Goal: Information Seeking & Learning: Learn about a topic

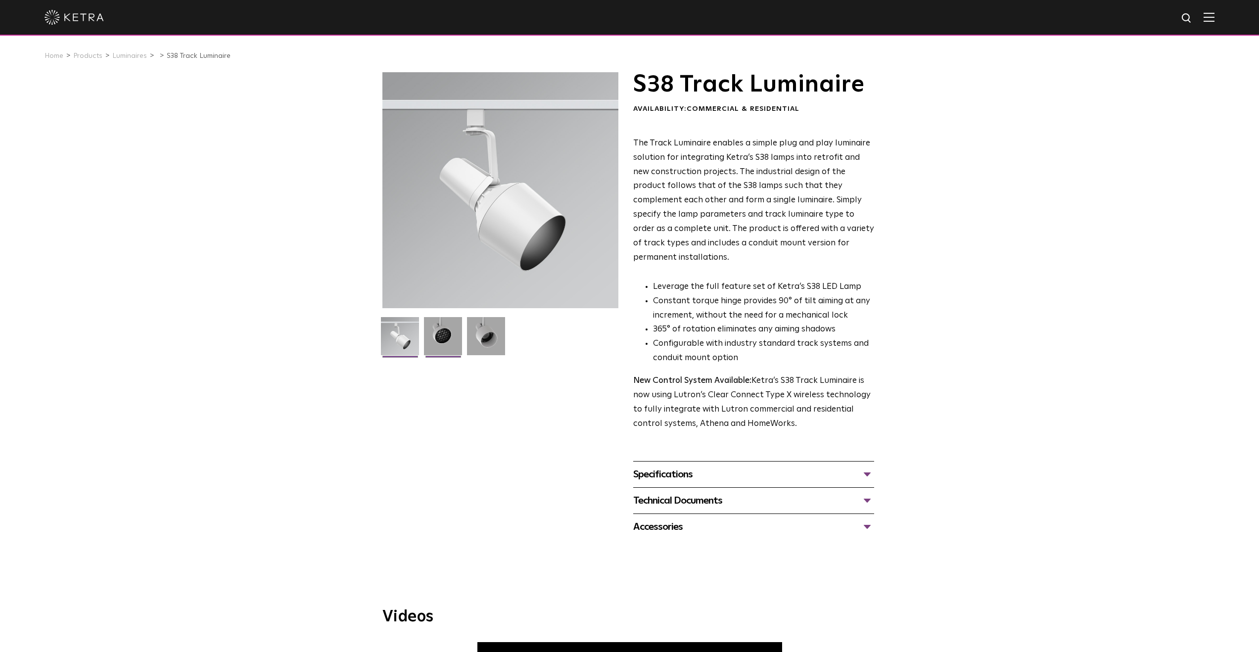
click at [436, 347] on img at bounding box center [443, 340] width 38 height 46
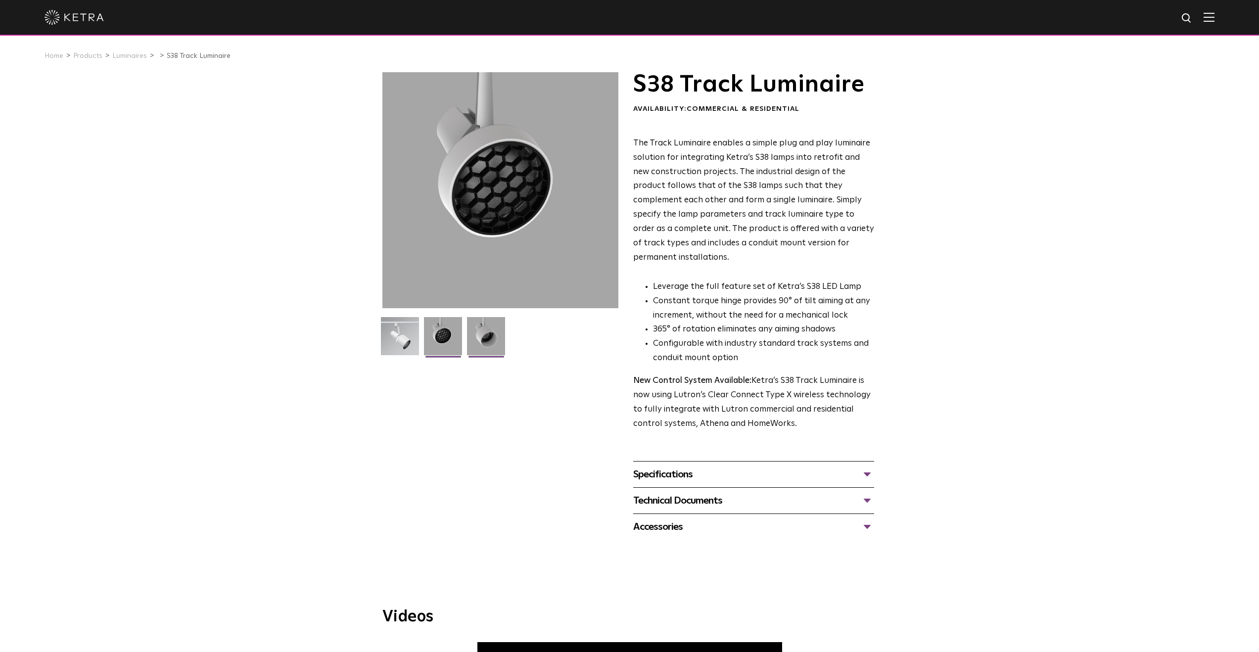
click at [495, 346] on img at bounding box center [486, 340] width 38 height 46
click at [402, 340] on img at bounding box center [400, 340] width 38 height 46
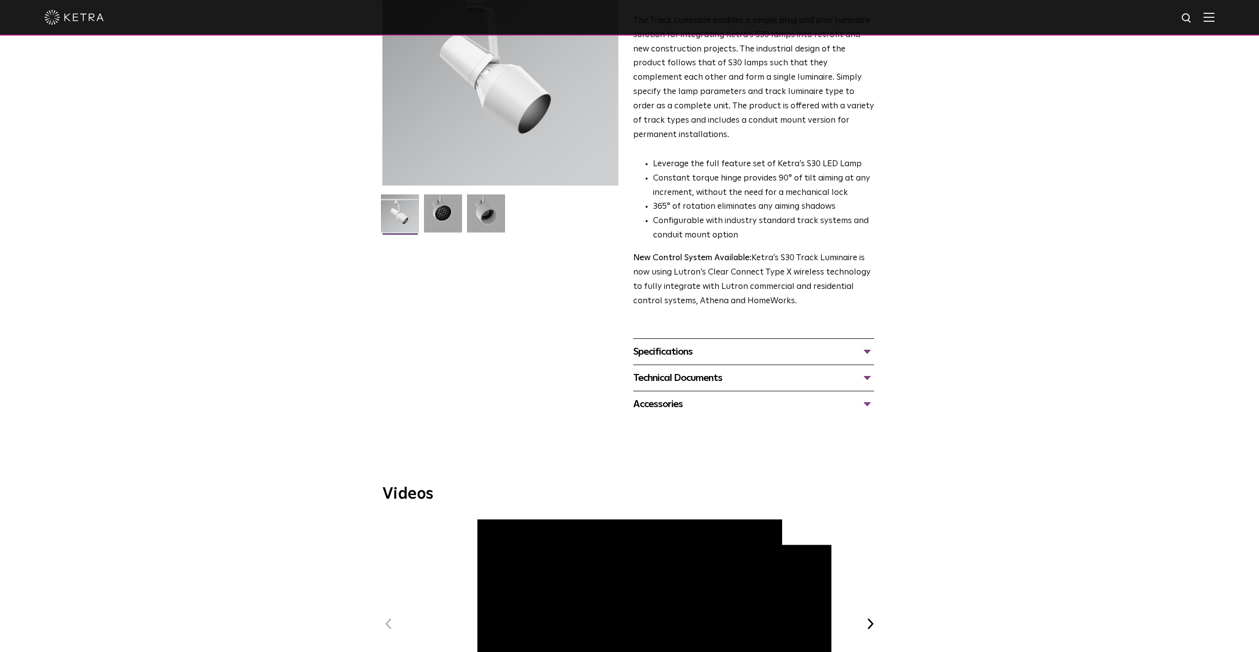
scroll to position [123, 0]
click at [441, 209] on img at bounding box center [443, 217] width 38 height 46
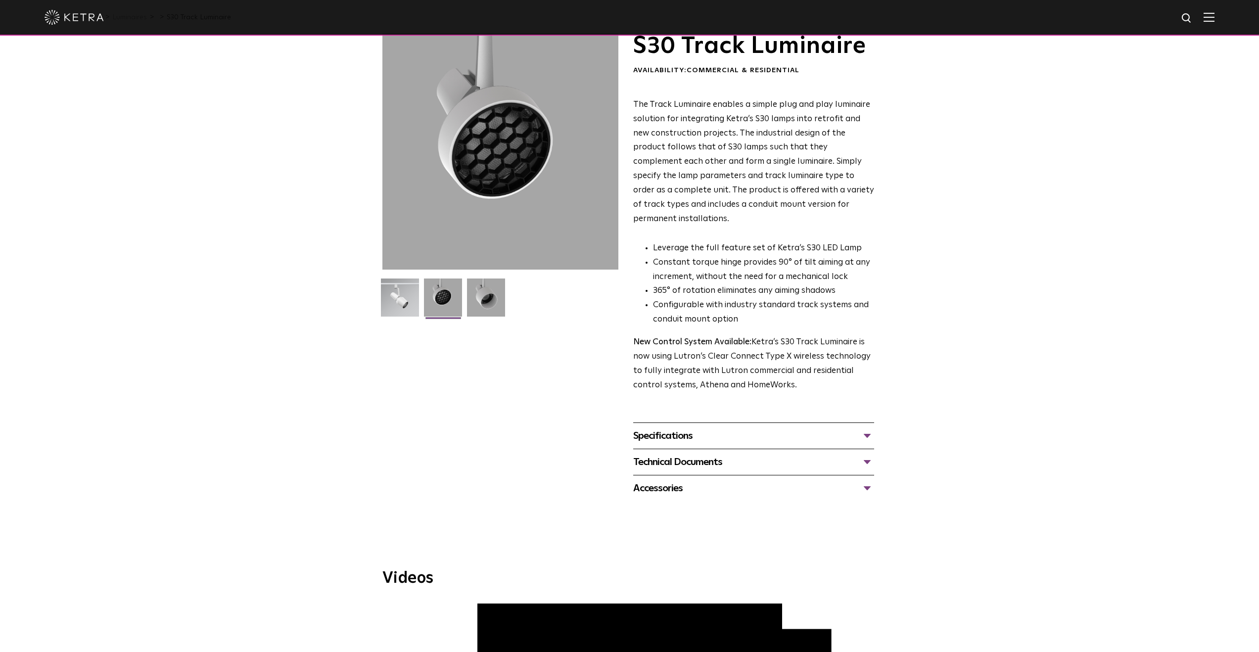
scroll to position [0, 0]
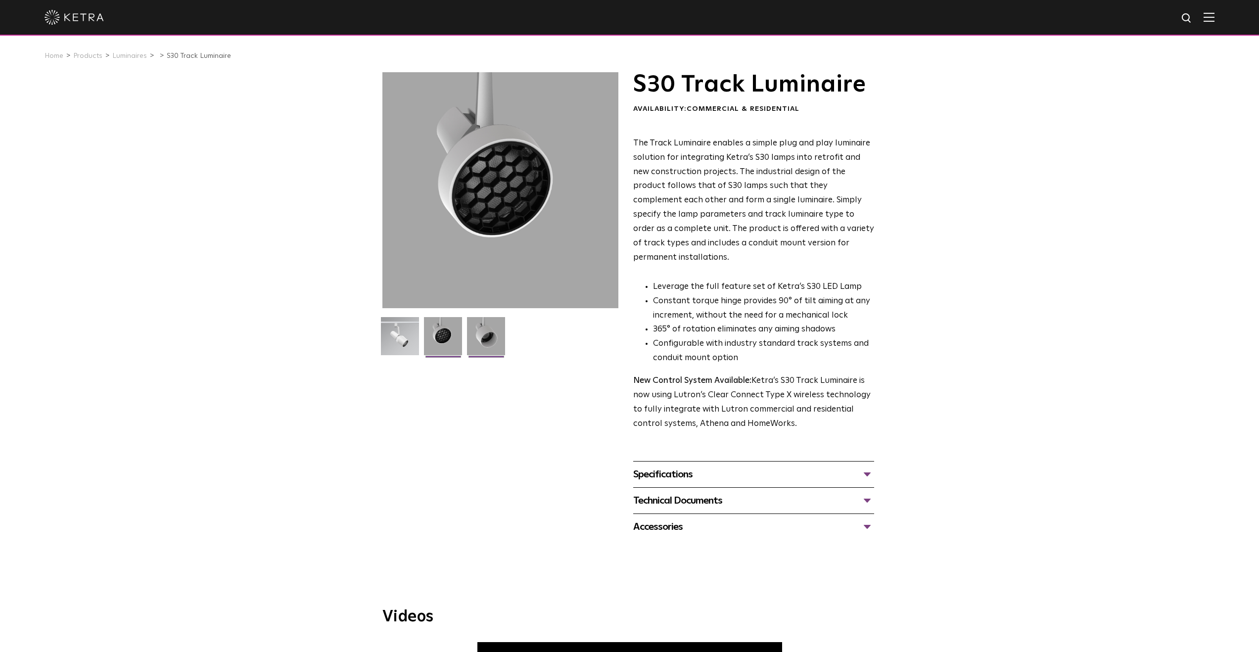
click at [487, 337] on img at bounding box center [486, 340] width 38 height 46
click at [393, 310] on div at bounding box center [503, 219] width 241 height 295
click at [396, 330] on img at bounding box center [400, 340] width 38 height 46
